Goal: Information Seeking & Learning: Learn about a topic

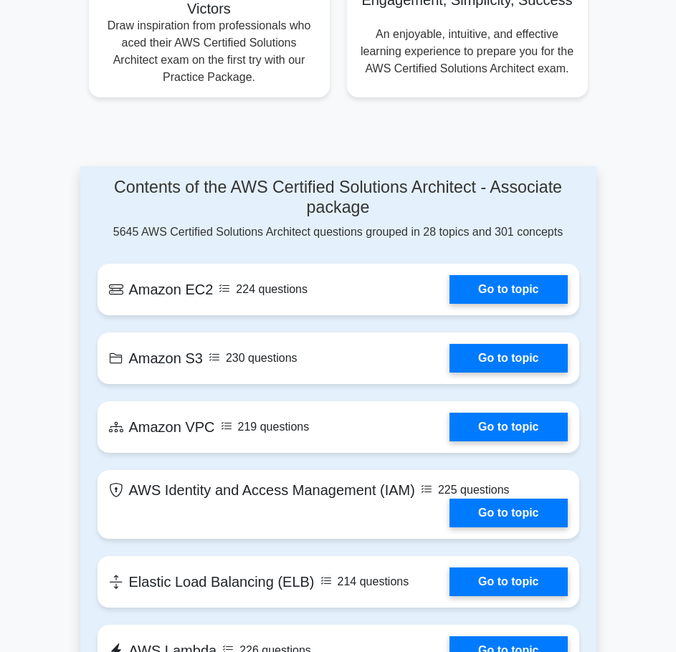
scroll to position [1052, 0]
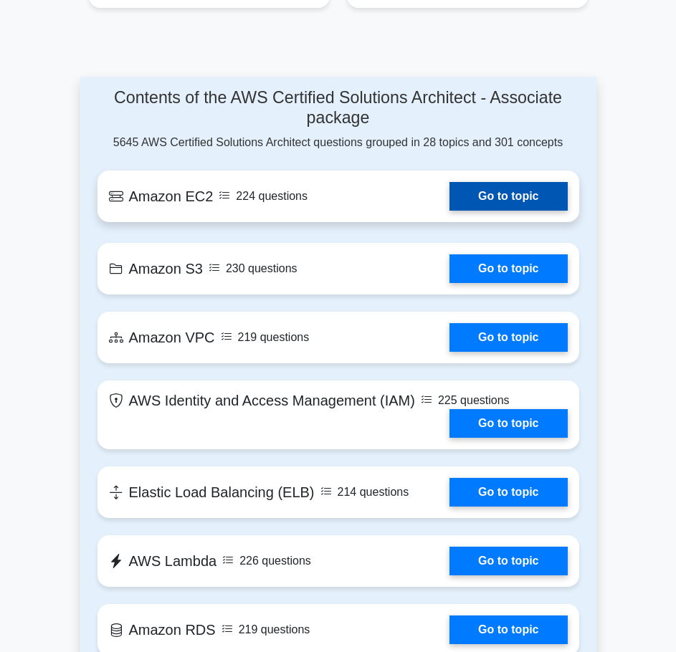
click at [535, 202] on link "Go to topic" at bounding box center [509, 196] width 118 height 29
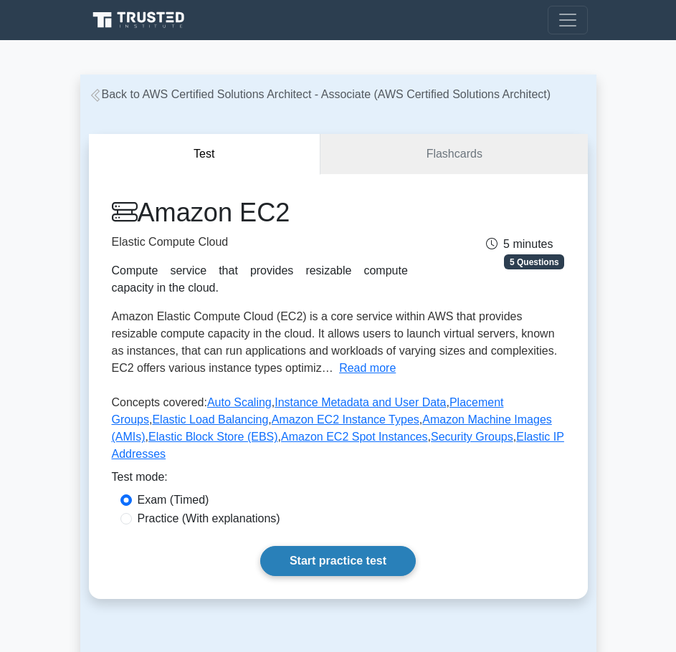
click at [327, 547] on link "Start practice test" at bounding box center [338, 561] width 156 height 30
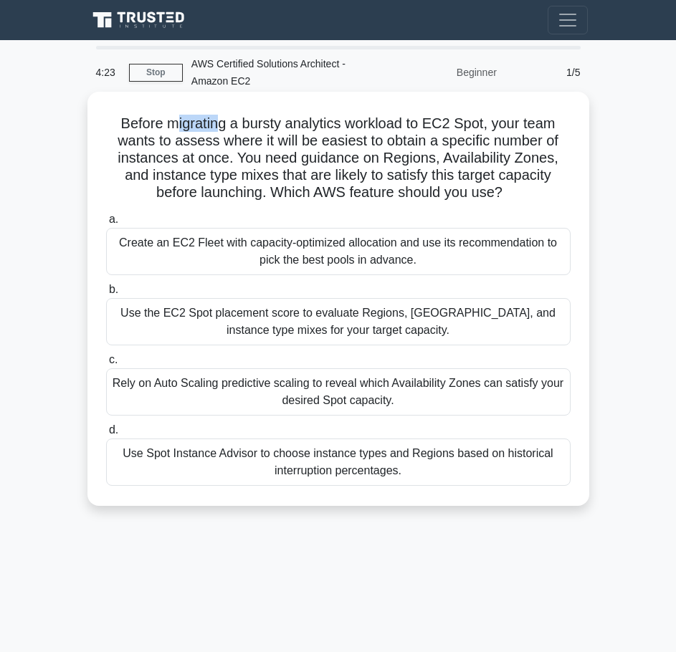
drag, startPoint x: 170, startPoint y: 123, endPoint x: 220, endPoint y: 123, distance: 50.2
click at [220, 123] on h5 "Before migrating a bursty analytics workload to EC2 Spot, your team wants to as…" at bounding box center [338, 158] width 467 height 87
drag, startPoint x: 225, startPoint y: 123, endPoint x: 165, endPoint y: 128, distance: 60.4
click at [165, 128] on h5 "Before migrating a bursty analytics workload to EC2 Spot, your team wants to as…" at bounding box center [338, 158] width 467 height 87
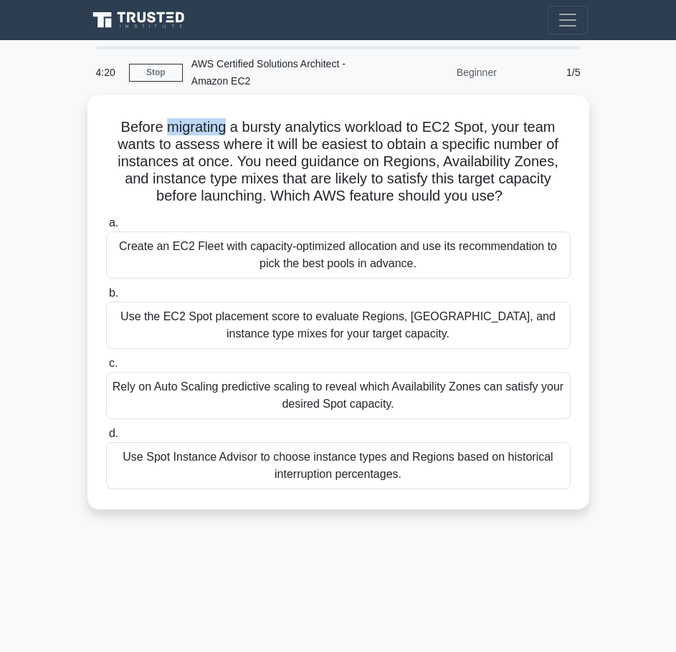
click at [156, 133] on div at bounding box center [156, 133] width 0 height 0
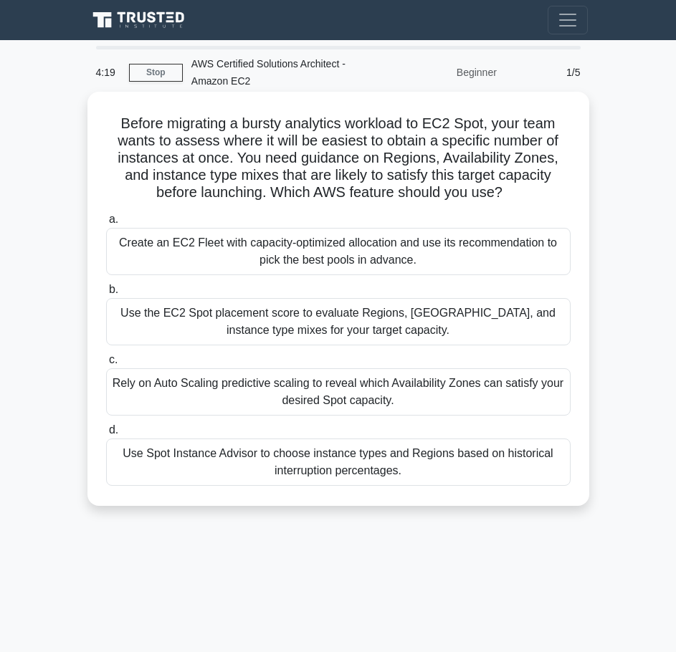
click at [381, 139] on h5 "Before migrating a bursty analytics workload to EC2 Spot, your team wants to as…" at bounding box center [338, 158] width 467 height 87
drag, startPoint x: 319, startPoint y: 146, endPoint x: 424, endPoint y: 141, distance: 104.8
click at [424, 141] on h5 "Before migrating a bursty analytics workload to EC2 Spot, your team wants to as…" at bounding box center [338, 158] width 467 height 87
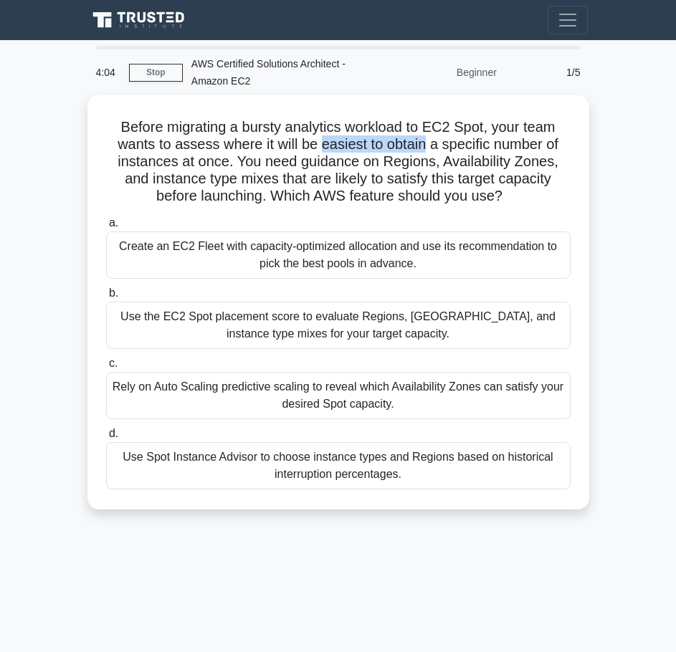
click at [414, 151] on div at bounding box center [414, 151] width 0 height 0
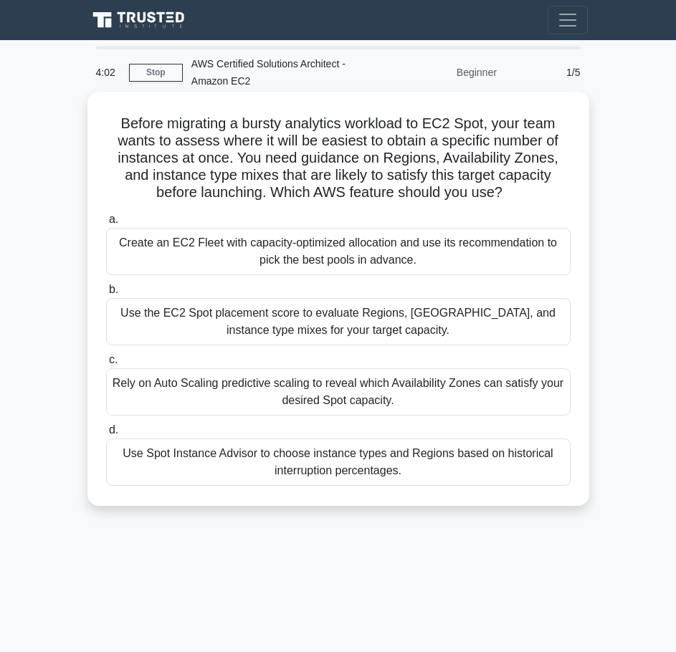
click at [199, 158] on h5 "Before migrating a bursty analytics workload to EC2 Spot, your team wants to as…" at bounding box center [338, 158] width 467 height 87
drag, startPoint x: 429, startPoint y: 145, endPoint x: 226, endPoint y: 158, distance: 203.3
click at [226, 158] on h5 "Before migrating a bursty analytics workload to EC2 Spot, your team wants to as…" at bounding box center [338, 158] width 467 height 87
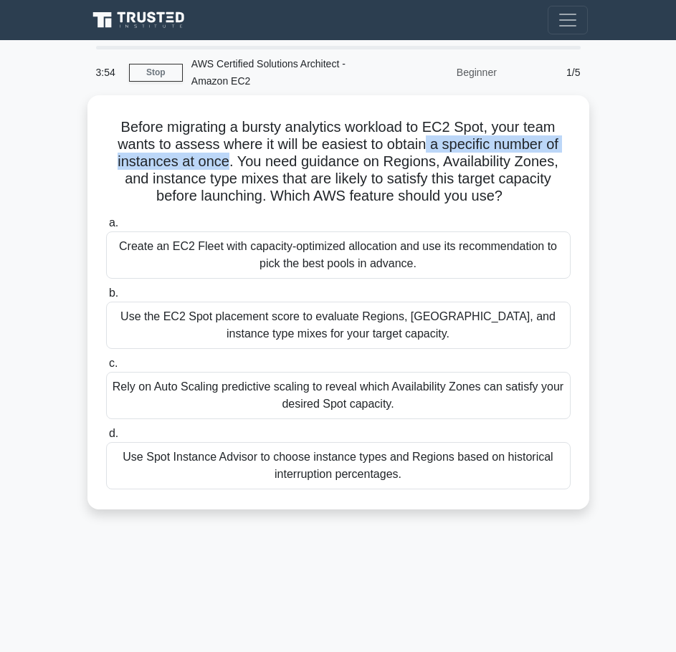
click at [217, 168] on div at bounding box center [217, 168] width 0 height 0
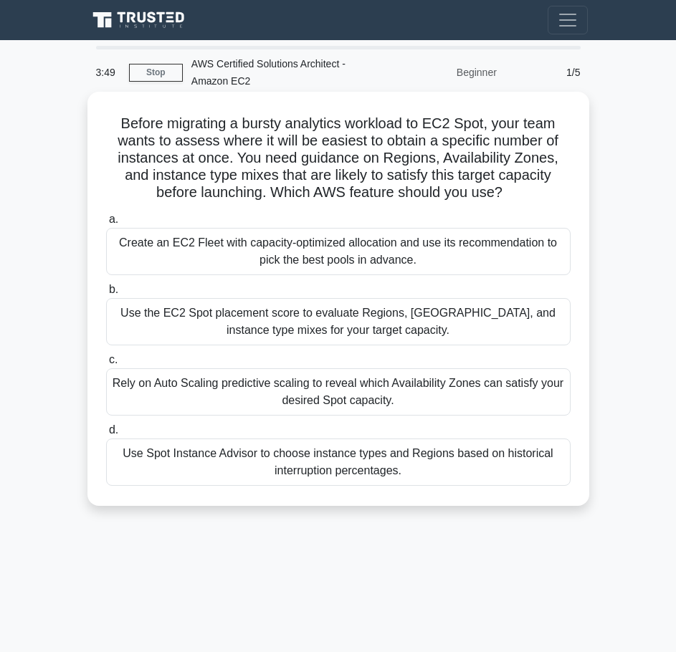
click at [132, 194] on h5 "Before migrating a bursty analytics workload to EC2 Spot, your team wants to as…" at bounding box center [338, 158] width 467 height 87
drag, startPoint x: 298, startPoint y: 160, endPoint x: 356, endPoint y: 153, distance: 59.2
click at [356, 153] on h5 "Before migrating a bursty analytics workload to EC2 Spot, your team wants to as…" at bounding box center [338, 158] width 467 height 87
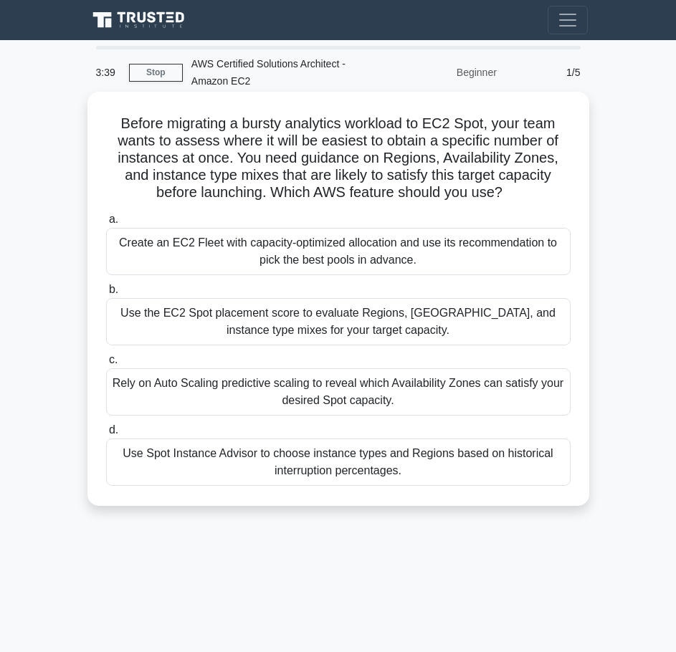
click at [575, 183] on div "Before migrating a bursty analytics workload to EC2 Spot, your team wants to as…" at bounding box center [338, 299] width 490 height 403
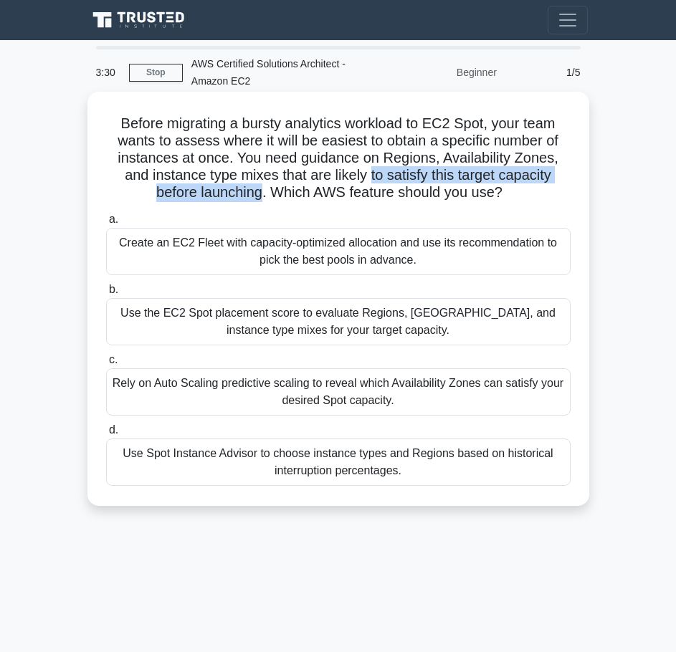
drag, startPoint x: 371, startPoint y: 174, endPoint x: 262, endPoint y: 193, distance: 111.4
click at [262, 193] on h5 "Before migrating a bursty analytics workload to EC2 Spot, your team wants to as…" at bounding box center [338, 158] width 467 height 87
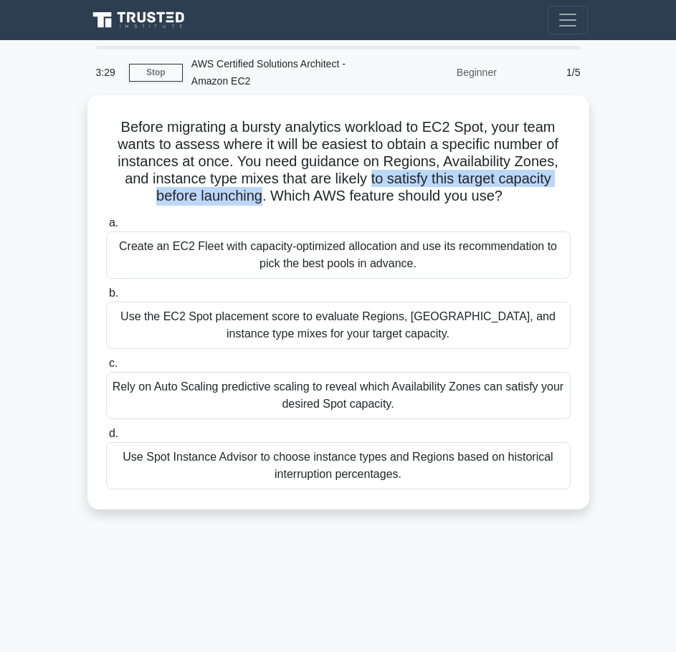
click at [252, 202] on div at bounding box center [252, 202] width 0 height 0
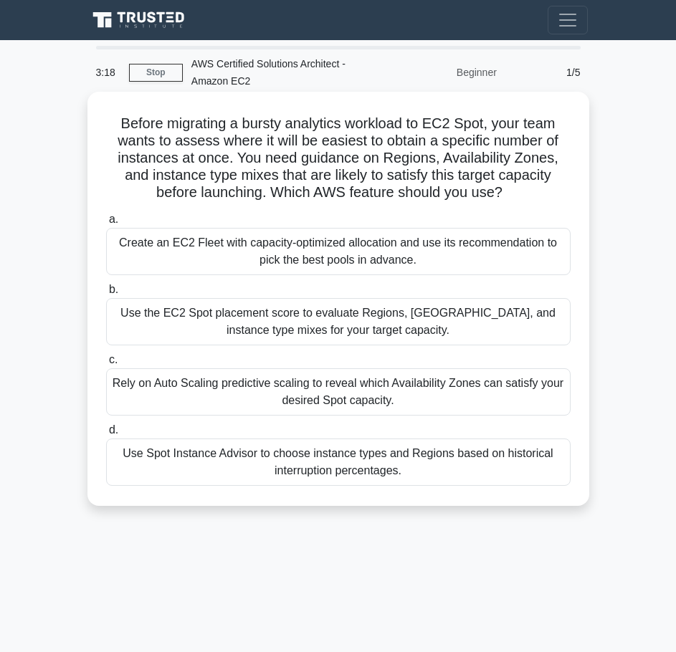
click at [379, 136] on h5 "Before migrating a bursty analytics workload to EC2 Spot, your team wants to as…" at bounding box center [338, 158] width 467 height 87
click at [221, 331] on div "Use the EC2 Spot placement score to evaluate Regions, [GEOGRAPHIC_DATA], and in…" at bounding box center [338, 321] width 465 height 47
click at [106, 295] on input "b. Use the EC2 Spot placement score to evaluate Regions, AZs, and instance type…" at bounding box center [106, 289] width 0 height 9
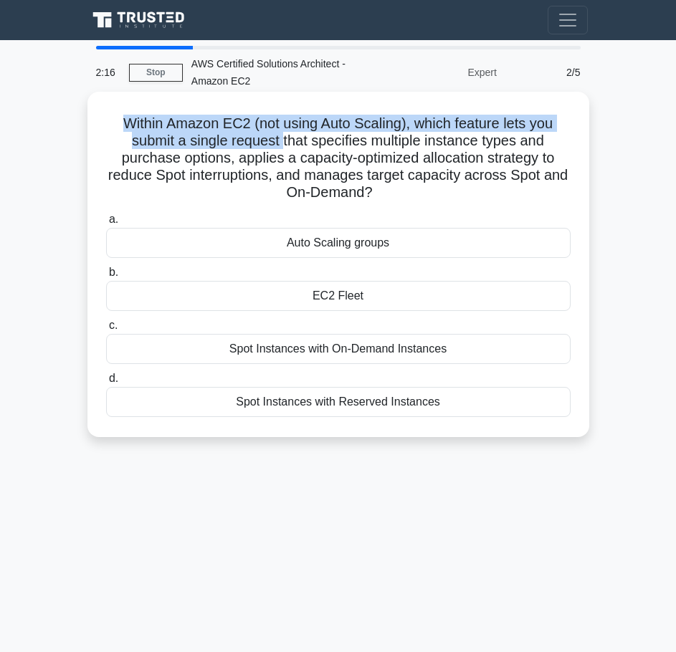
drag, startPoint x: 114, startPoint y: 115, endPoint x: 281, endPoint y: 138, distance: 168.5
click at [281, 138] on h5 "Within Amazon EC2 (not using Auto Scaling), which feature lets you submit a sin…" at bounding box center [338, 158] width 467 height 87
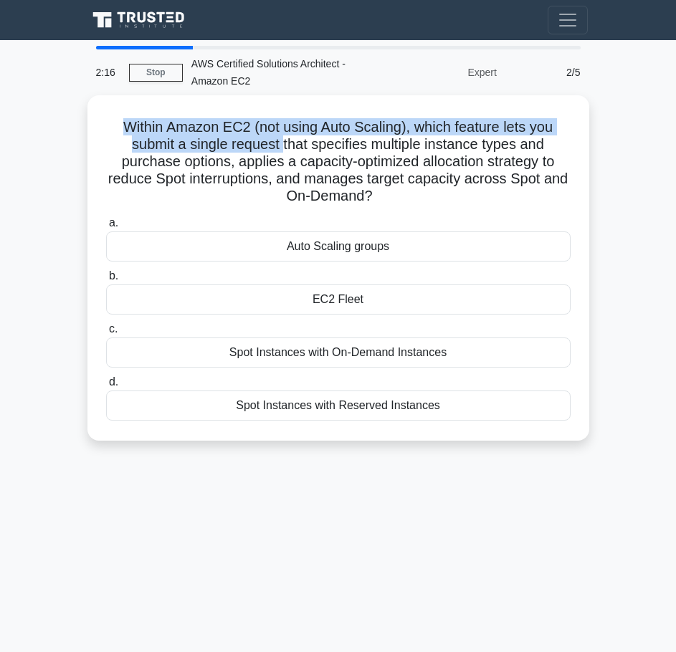
click at [272, 151] on div at bounding box center [272, 151] width 0 height 0
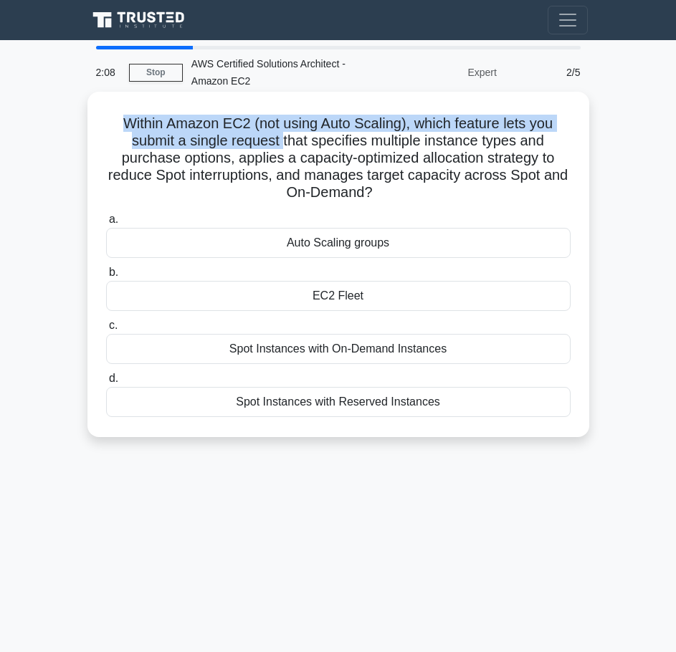
click at [141, 141] on h5 "Within Amazon EC2 (not using Auto Scaling), which feature lets you submit a sin…" at bounding box center [338, 158] width 467 height 87
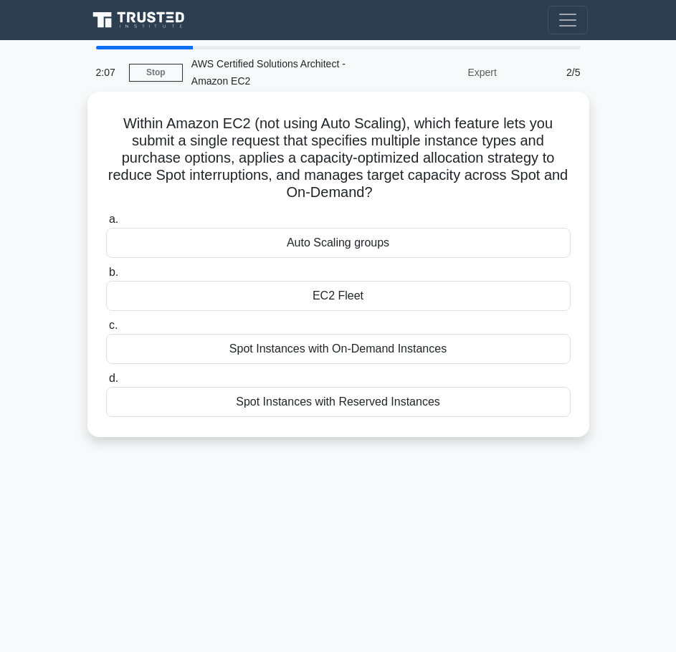
click at [412, 161] on h5 "Within Amazon EC2 (not using Auto Scaling), which feature lets you submit a sin…" at bounding box center [338, 158] width 467 height 87
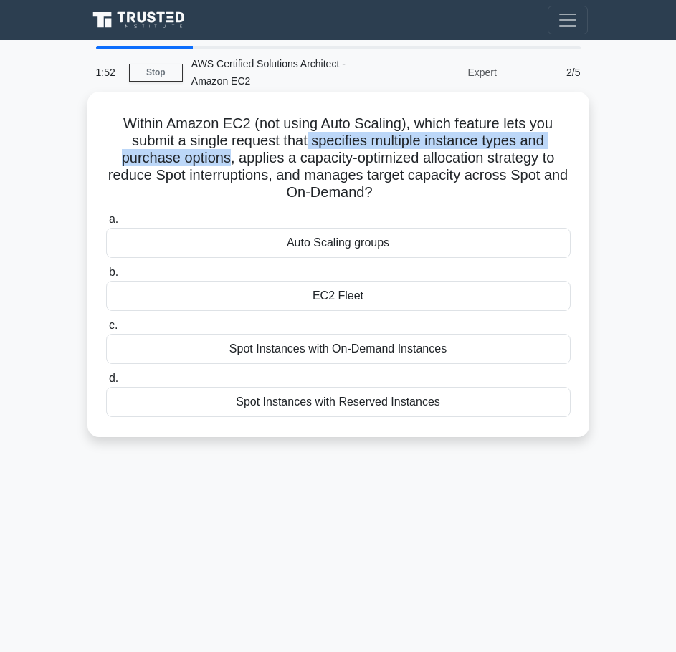
drag, startPoint x: 308, startPoint y: 141, endPoint x: 226, endPoint y: 153, distance: 82.6
click at [226, 153] on h5 "Within Amazon EC2 (not using Auto Scaling), which feature lets you submit a sin…" at bounding box center [338, 158] width 467 height 87
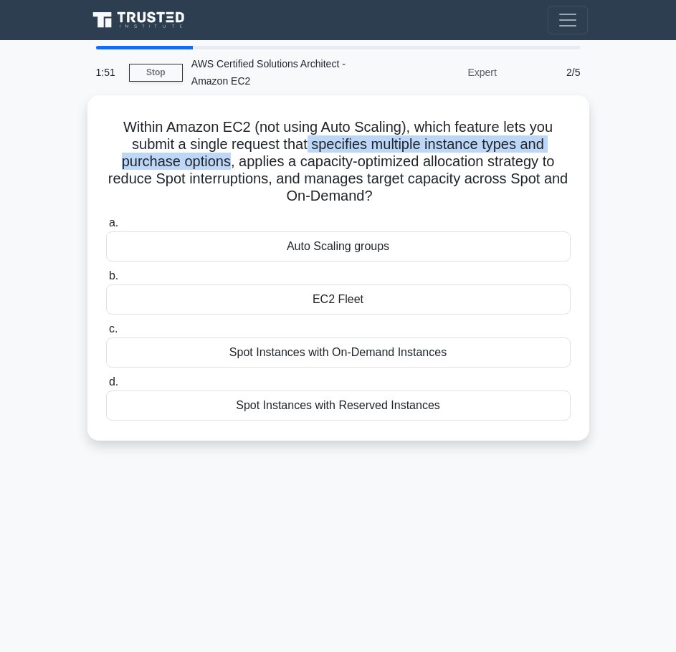
click at [217, 168] on div at bounding box center [217, 168] width 0 height 0
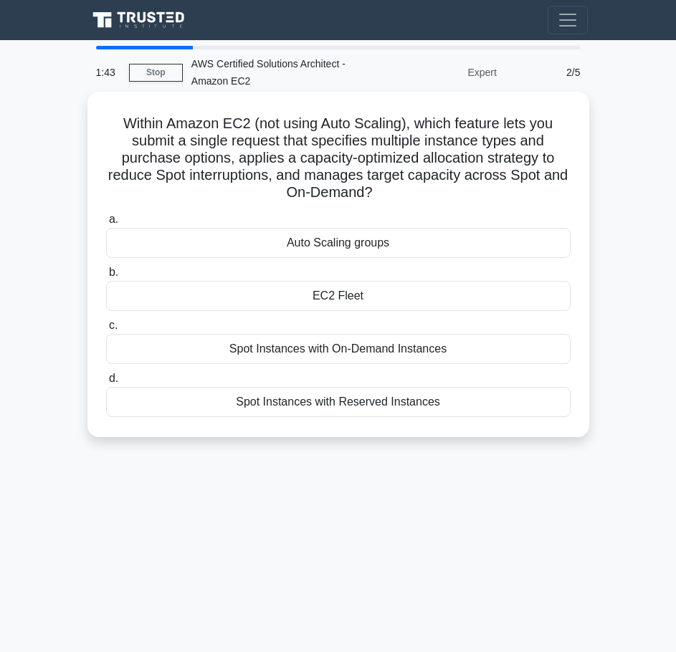
click at [534, 178] on h5 "Within Amazon EC2 (not using Auto Scaling), which feature lets you submit a sin…" at bounding box center [338, 158] width 467 height 87
drag, startPoint x: 296, startPoint y: 156, endPoint x: 351, endPoint y: 161, distance: 54.7
click at [351, 161] on h5 "Within Amazon EC2 (not using Auto Scaling), which feature lets you submit a sin…" at bounding box center [338, 158] width 467 height 87
click at [341, 168] on div at bounding box center [341, 168] width 0 height 0
click at [526, 181] on h5 "Within Amazon EC2 (not using Auto Scaling), which feature lets you submit a sin…" at bounding box center [338, 158] width 467 height 87
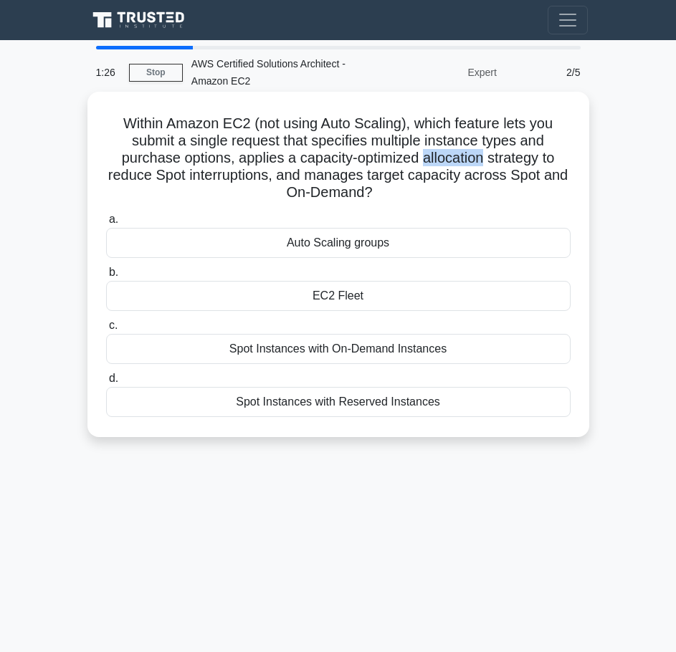
drag, startPoint x: 424, startPoint y: 159, endPoint x: 487, endPoint y: 161, distance: 62.4
click at [487, 161] on h5 "Within Amazon EC2 (not using Auto Scaling), which feature lets you submit a sin…" at bounding box center [338, 158] width 467 height 87
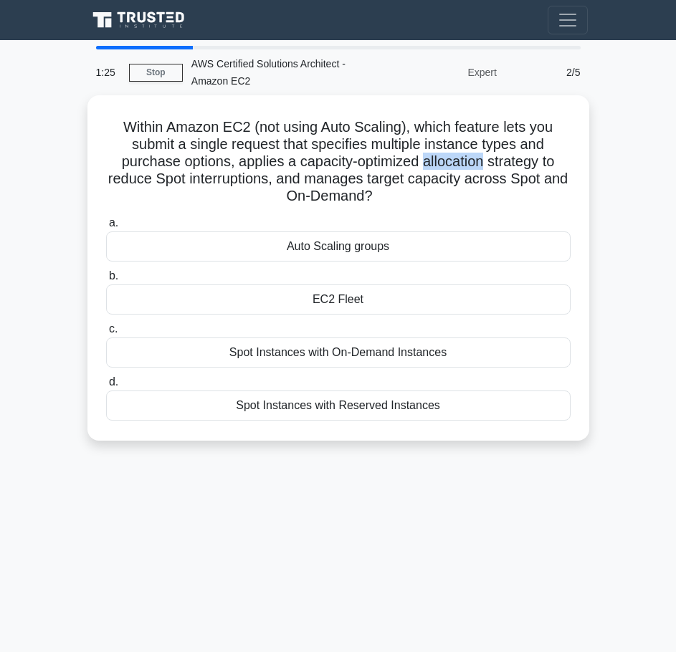
click at [477, 168] on div at bounding box center [477, 168] width 0 height 0
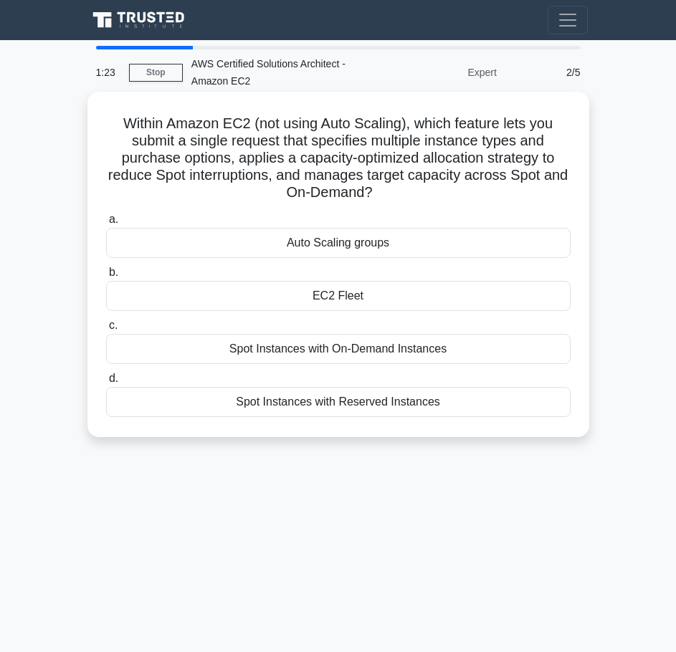
click at [546, 138] on h5 "Within Amazon EC2 (not using Auto Scaling), which feature lets you submit a sin…" at bounding box center [338, 158] width 467 height 87
drag, startPoint x: 492, startPoint y: 156, endPoint x: 546, endPoint y: 158, distance: 53.8
click at [546, 158] on h5 "Within Amazon EC2 (not using Auto Scaling), which feature lets you submit a sin…" at bounding box center [338, 158] width 467 height 87
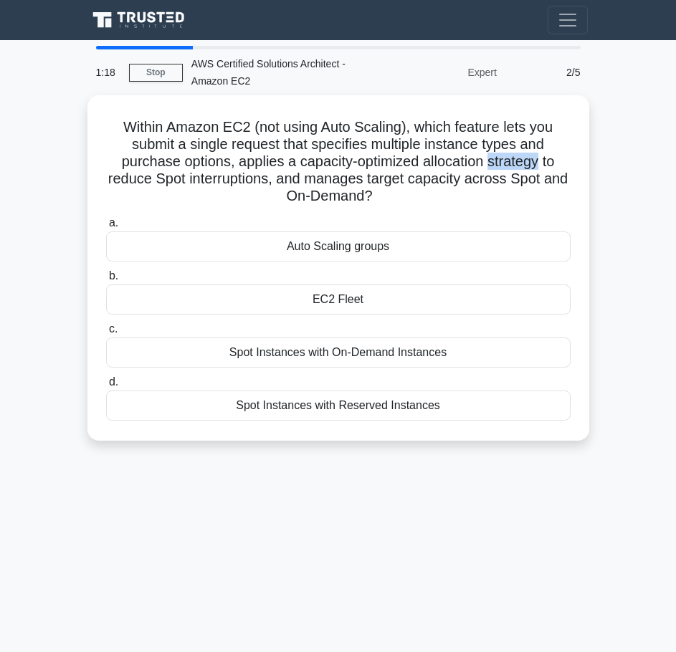
click at [536, 168] on div at bounding box center [536, 168] width 0 height 0
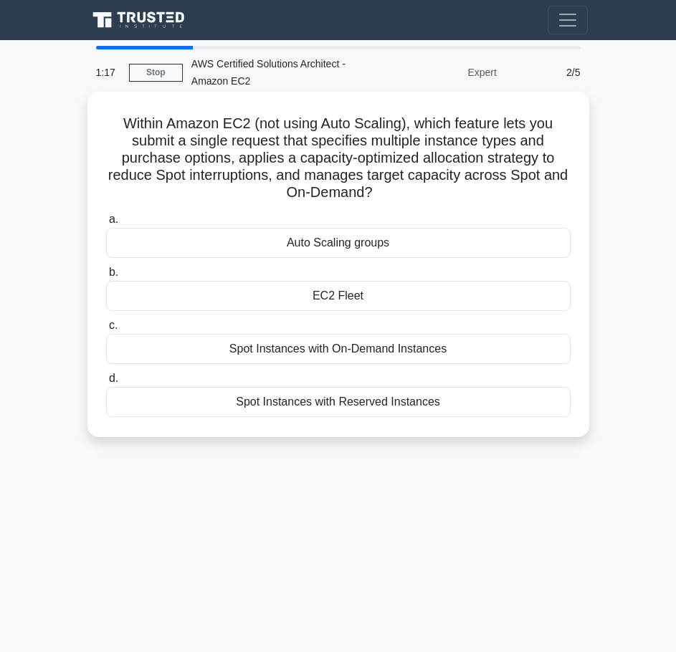
click at [467, 135] on h5 "Within Amazon EC2 (not using Auto Scaling), which feature lets you submit a sin…" at bounding box center [338, 158] width 467 height 87
drag, startPoint x: 338, startPoint y: 400, endPoint x: 386, endPoint y: 397, distance: 48.1
click at [386, 397] on div "Spot Instances with Reserved Instances" at bounding box center [338, 402] width 465 height 30
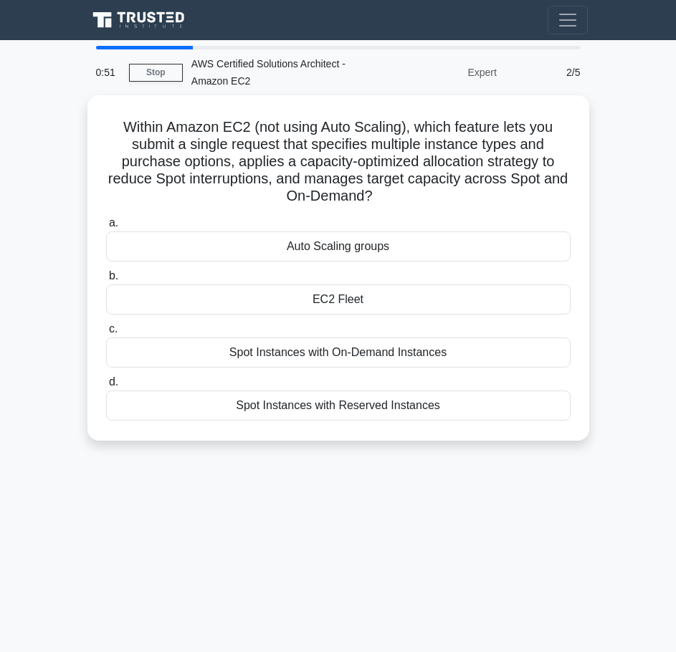
click at [377, 375] on div at bounding box center [377, 375] width 0 height 0
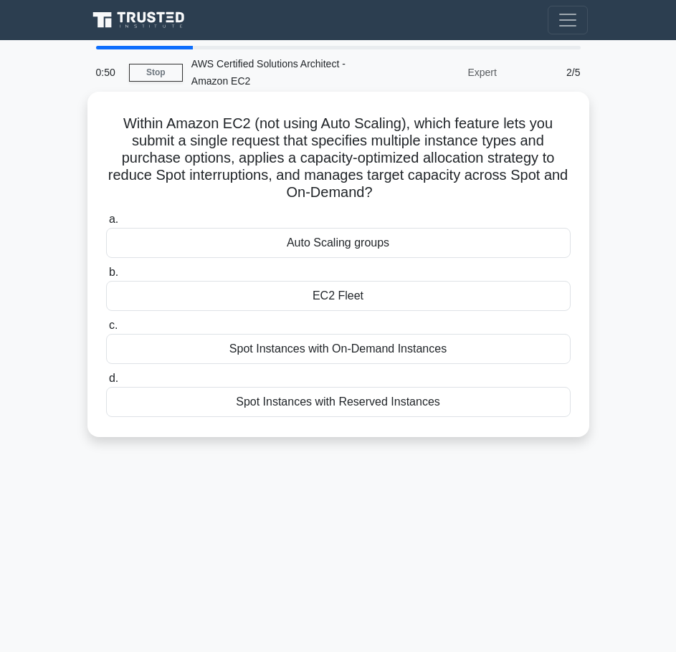
click at [542, 380] on label "d. Spot Instances with Reserved Instances" at bounding box center [338, 393] width 465 height 47
click at [106, 380] on input "d. Spot Instances with Reserved Instances" at bounding box center [106, 378] width 0 height 9
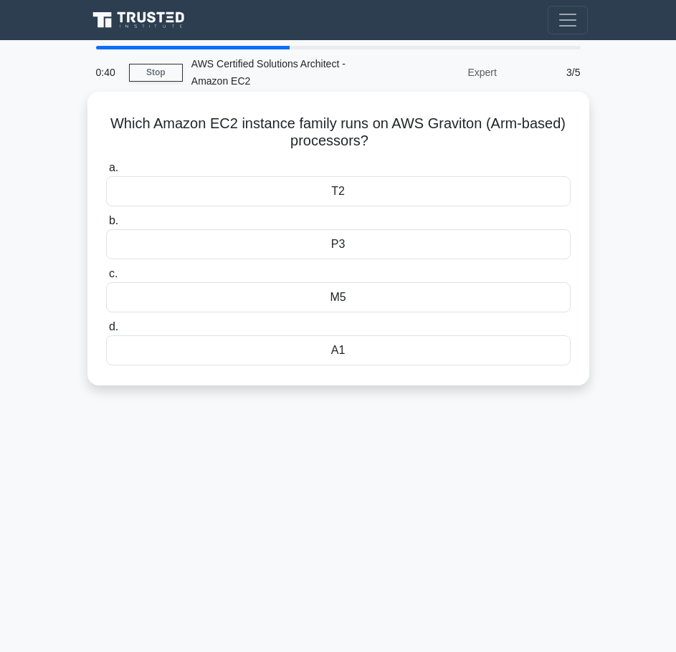
drag, startPoint x: 136, startPoint y: 129, endPoint x: 422, endPoint y: 139, distance: 287.0
click at [422, 139] on h5 "Which Amazon EC2 instance family runs on AWS Graviton (Arm-based) processors? .…" at bounding box center [338, 133] width 467 height 36
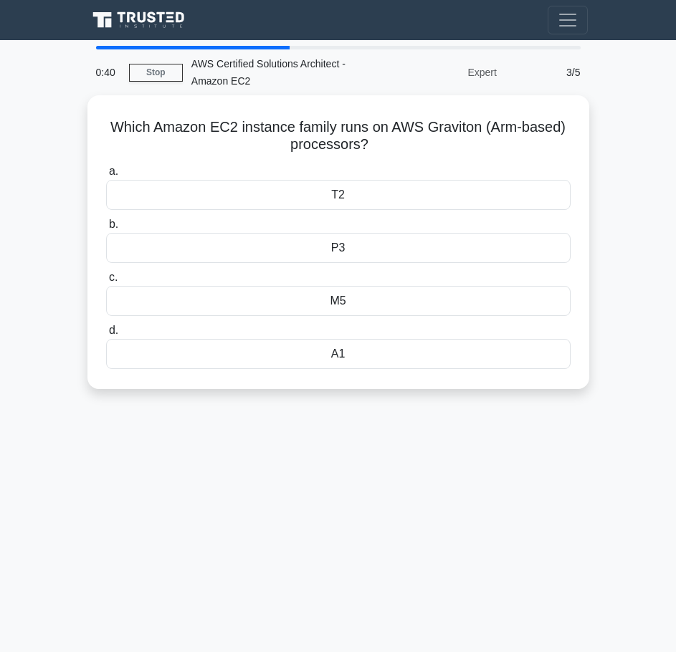
click at [413, 151] on div at bounding box center [413, 151] width 0 height 0
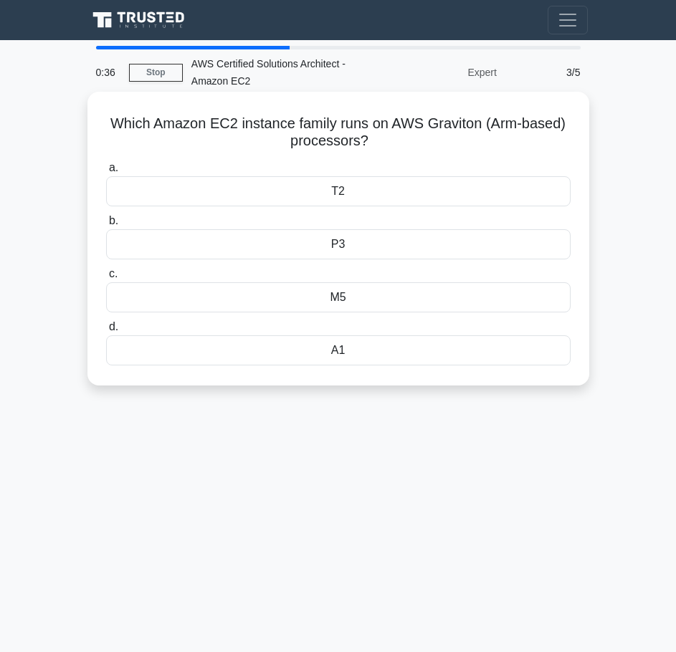
click at [174, 148] on h5 "Which Amazon EC2 instance family runs on AWS Graviton (Arm-based) processors? .…" at bounding box center [338, 133] width 467 height 36
click at [301, 163] on label "a. T2" at bounding box center [338, 182] width 465 height 47
click at [106, 163] on input "a. T2" at bounding box center [106, 167] width 0 height 9
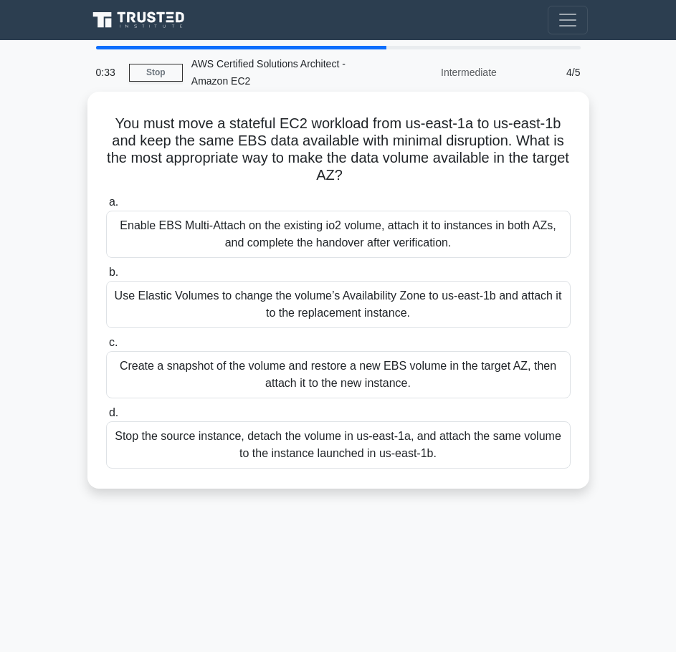
click at [219, 143] on h5 "You must move a stateful EC2 workload from us-east-1a to us-east-1b and keep th…" at bounding box center [338, 150] width 467 height 70
click at [148, 161] on h5 "You must move a stateful EC2 workload from us-east-1a to us-east-1b and keep th…" at bounding box center [338, 150] width 467 height 70
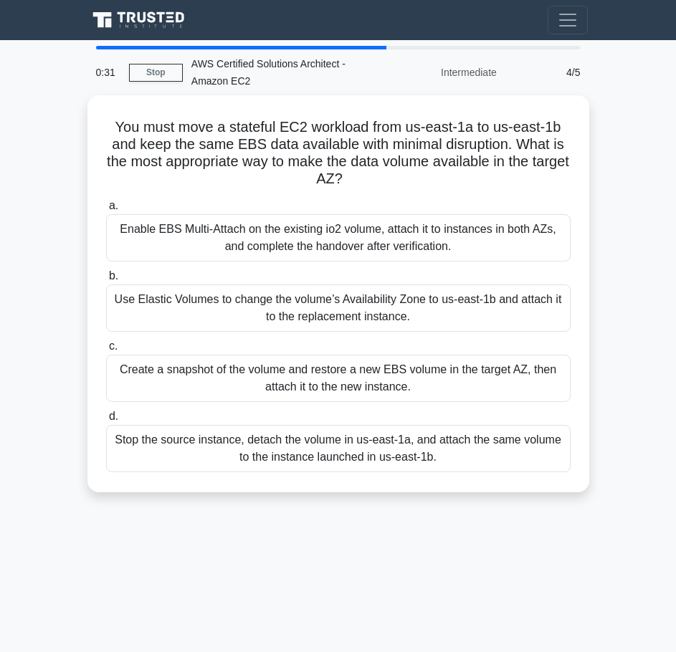
click at [313, 57] on div "AWS Certified Solutions Architect - Amazon EC2" at bounding box center [281, 72] width 197 height 46
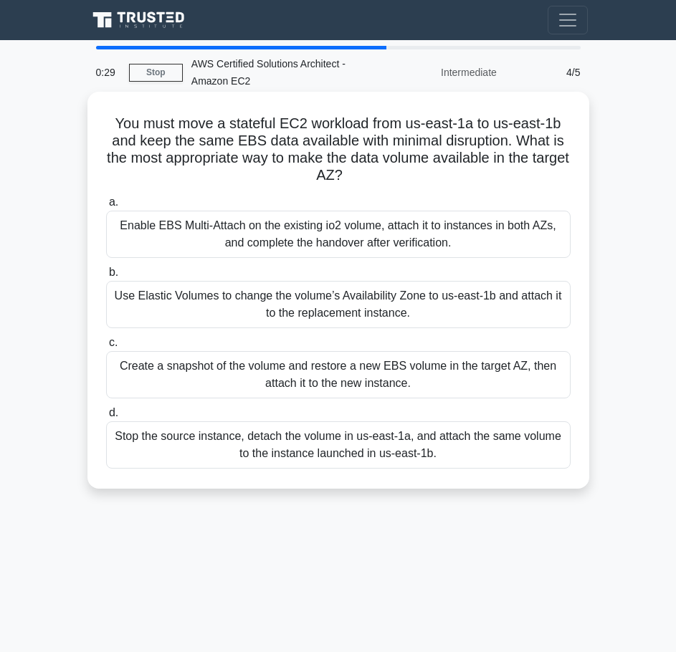
click at [356, 298] on div "Use Elastic Volumes to change the volume’s Availability Zone to us-east-1b and …" at bounding box center [338, 304] width 465 height 47
click at [106, 277] on input "b. Use Elastic Volumes to change the volume’s Availability Zone to us-east-1b a…" at bounding box center [106, 272] width 0 height 9
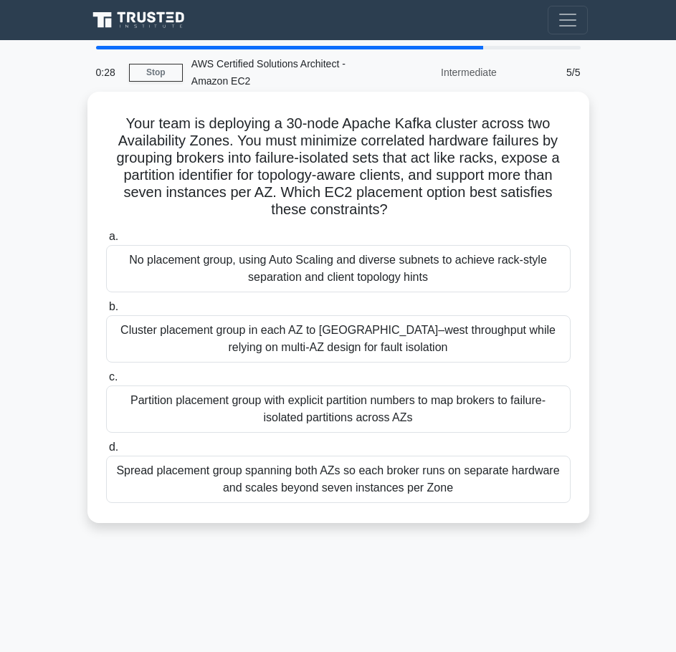
click at [364, 340] on div "Cluster placement group in each AZ to maximize east–west throughput while relyi…" at bounding box center [338, 338] width 465 height 47
click at [106, 312] on input "b. Cluster placement group in each AZ to maximize east–west throughput while re…" at bounding box center [106, 307] width 0 height 9
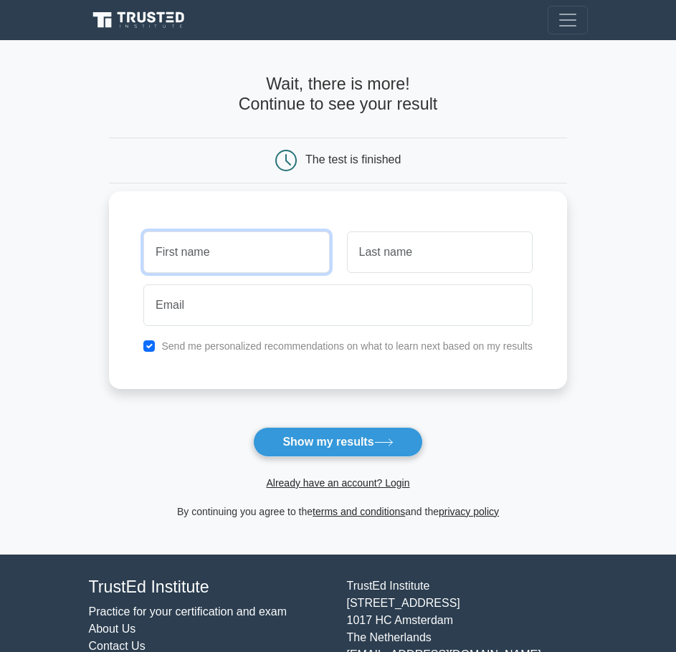
click at [207, 258] on input "text" at bounding box center [236, 253] width 186 height 42
type input "vinh"
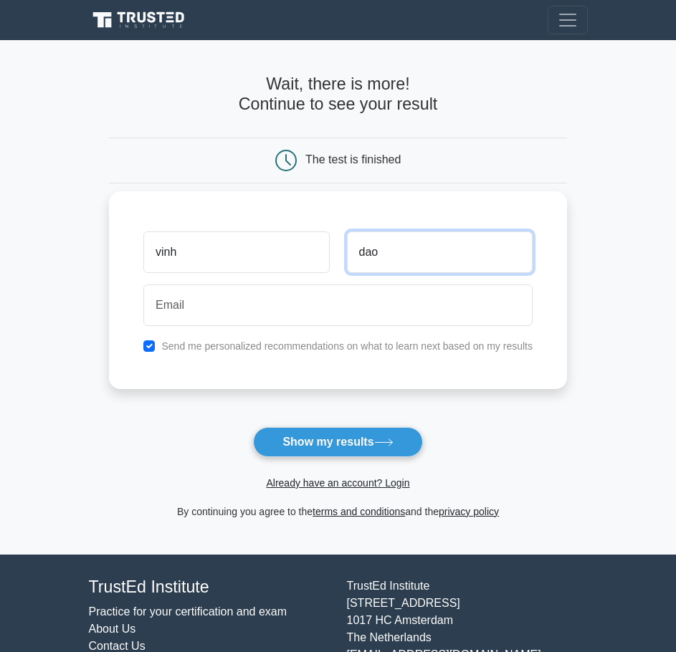
type input "dao"
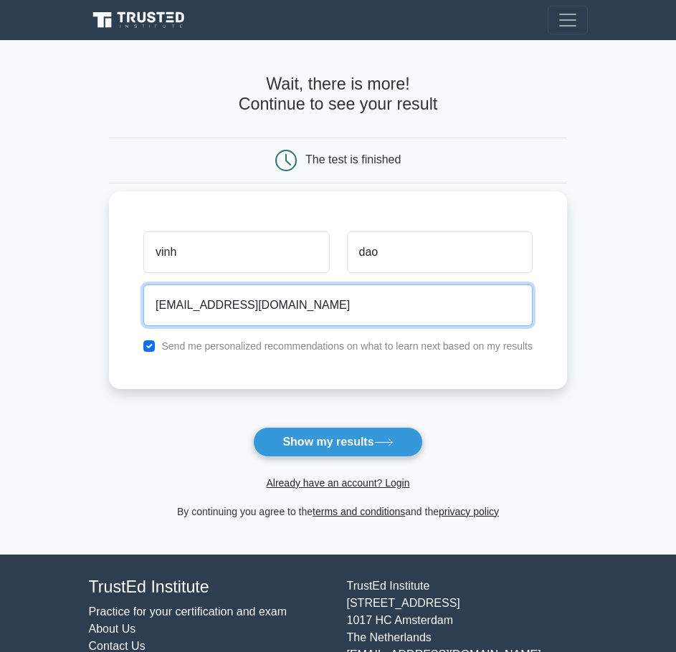
type input "quocvinh2558@gmail.com"
click at [253, 427] on button "Show my results" at bounding box center [337, 442] width 169 height 30
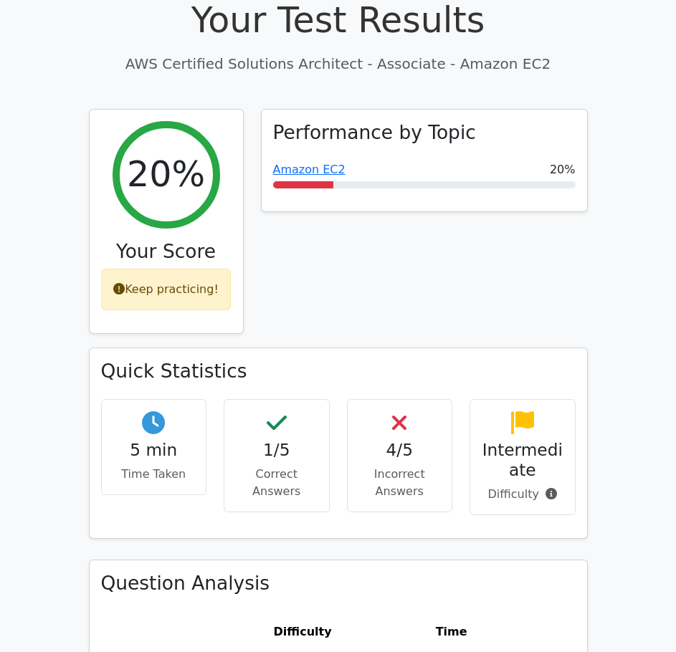
scroll to position [574, 0]
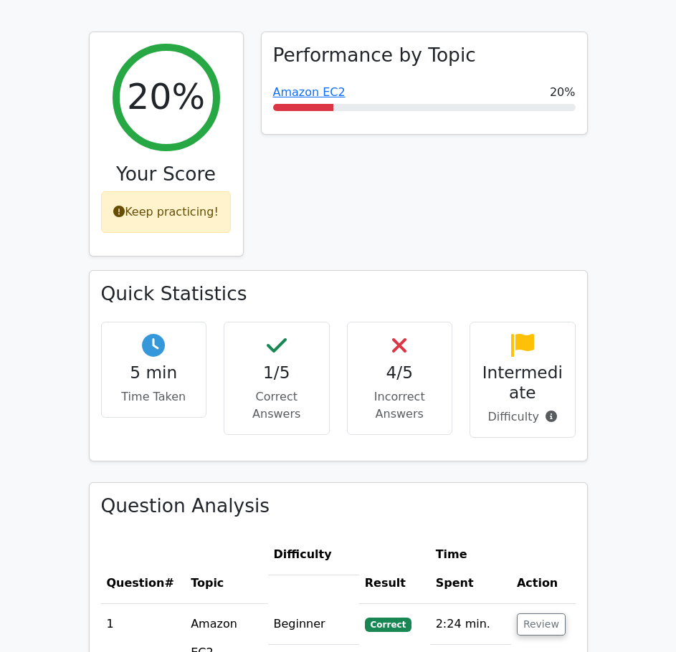
click at [373, 338] on div "4/5 Incorrect Answers" at bounding box center [400, 378] width 106 height 113
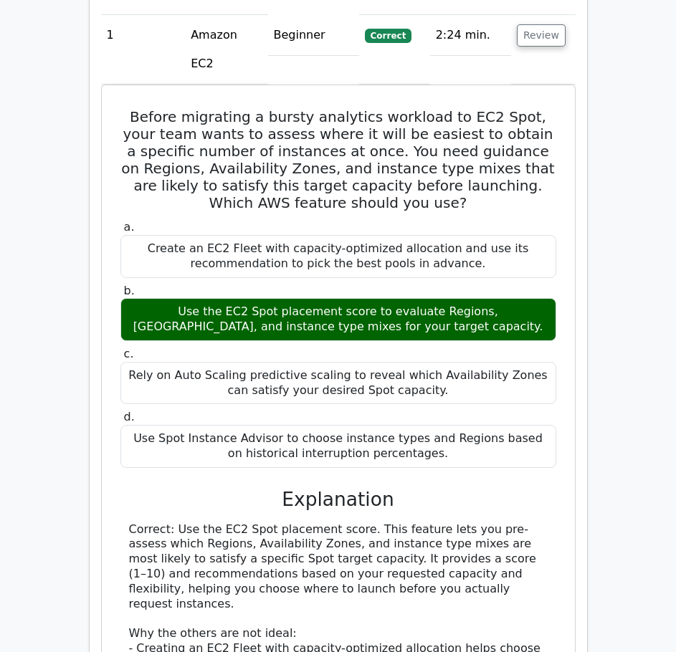
scroll to position [1052, 0]
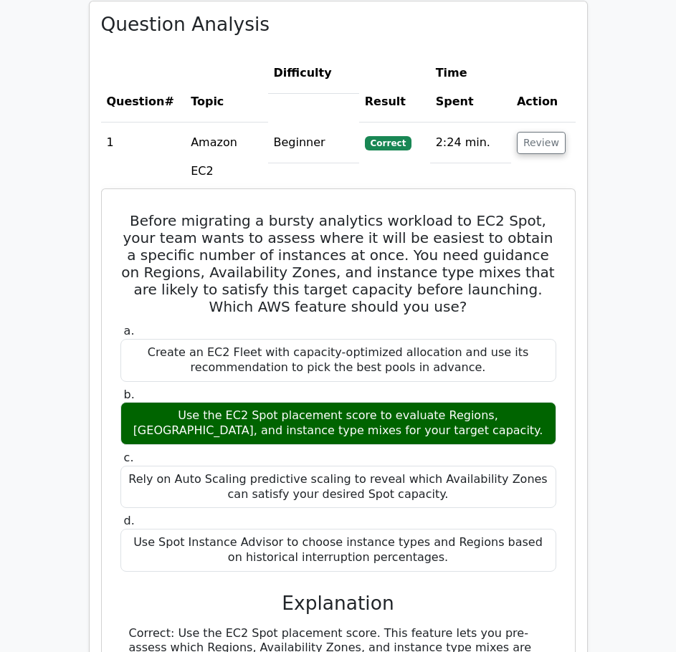
drag, startPoint x: 136, startPoint y: 339, endPoint x: 439, endPoint y: 353, distance: 303.6
click at [439, 402] on div "Use the EC2 Spot placement score to evaluate Regions, [GEOGRAPHIC_DATA], and in…" at bounding box center [338, 423] width 436 height 43
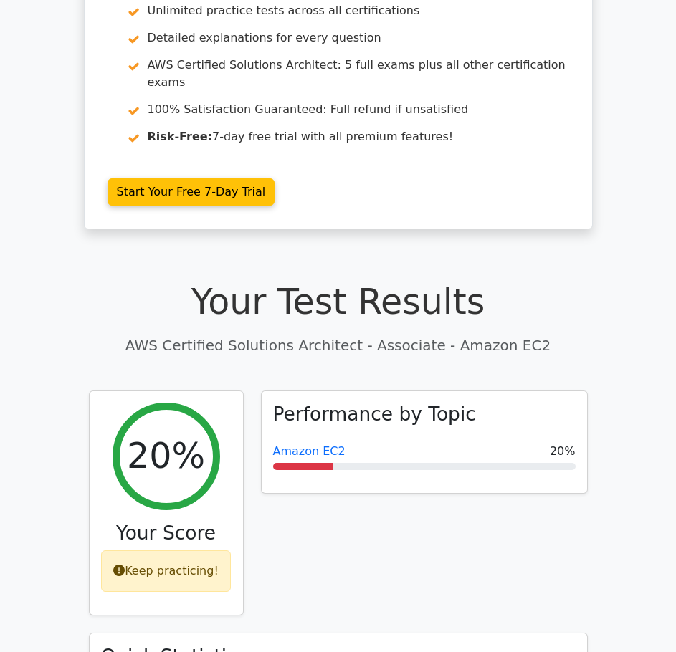
scroll to position [95, 0]
